Goal: Task Accomplishment & Management: Manage account settings

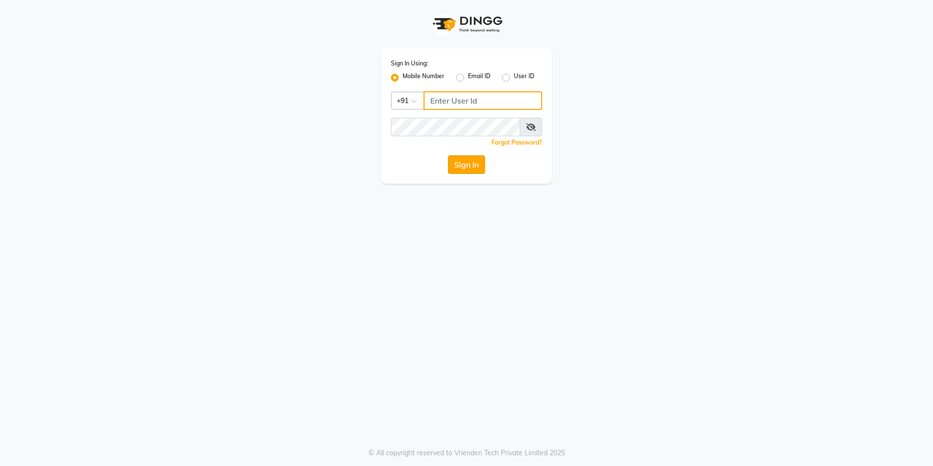
type input "8073656451"
click at [466, 165] on button "Sign In" at bounding box center [466, 164] width 37 height 19
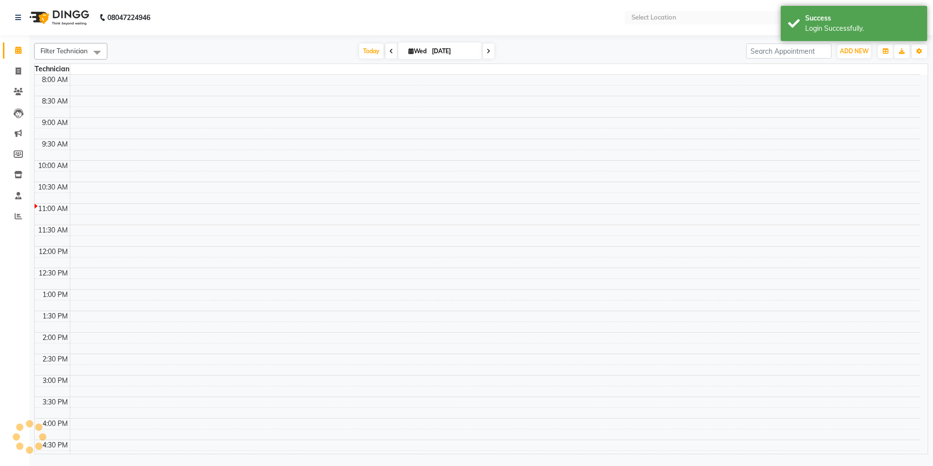
select select "en"
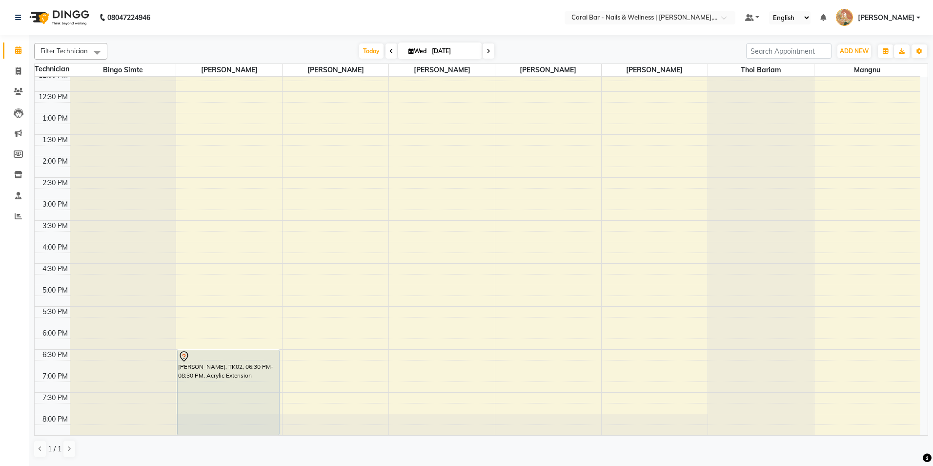
scroll to position [98, 0]
